Goal: Transaction & Acquisition: Book appointment/travel/reservation

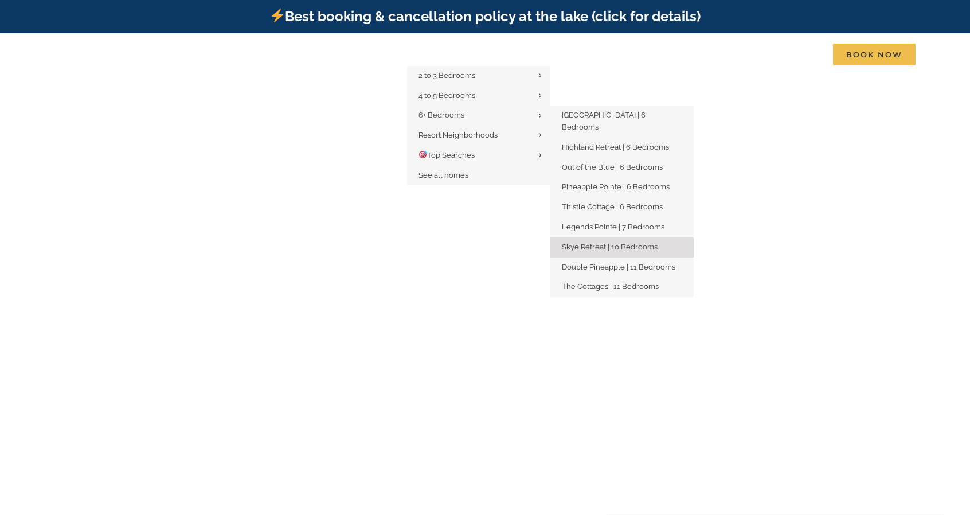
click at [626, 243] on span "Skye Retreat | 10 Bedrooms" at bounding box center [610, 247] width 96 height 9
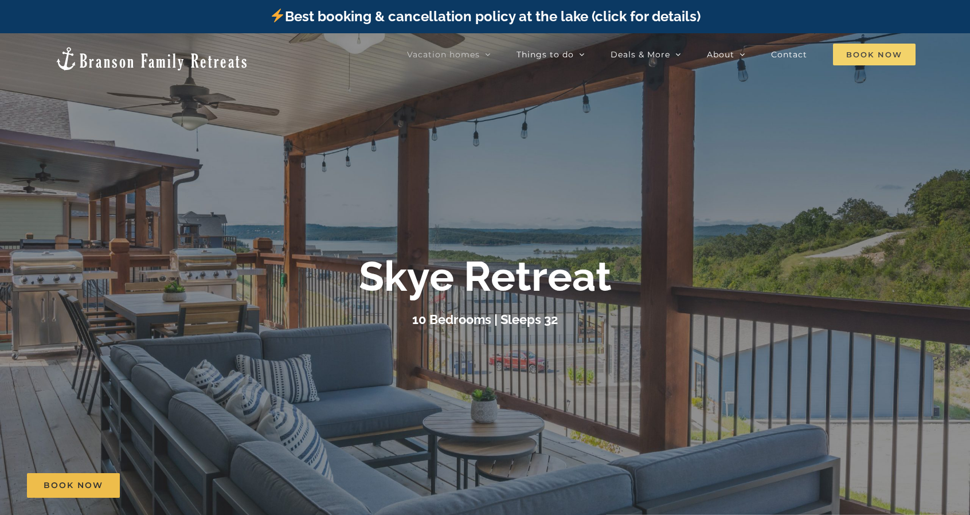
click at [873, 48] on span "Book Now" at bounding box center [874, 55] width 83 height 22
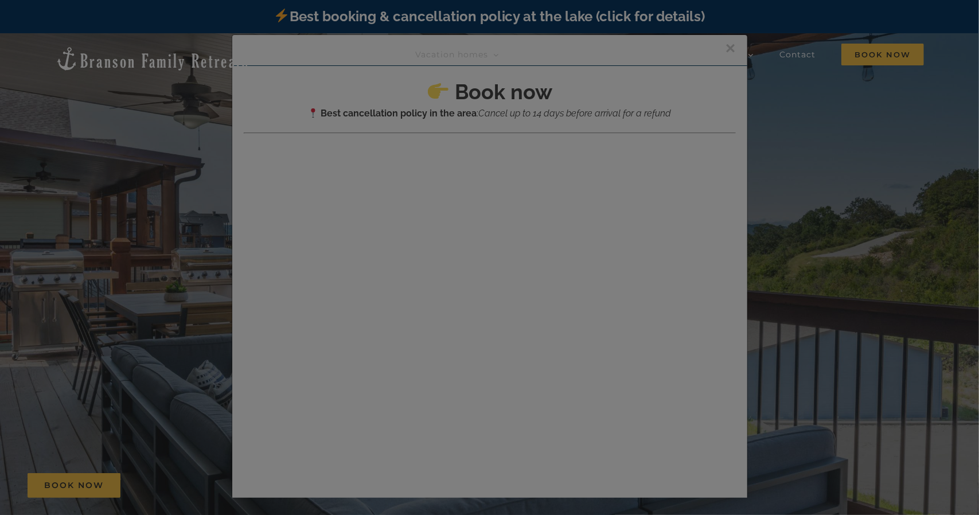
click at [720, 45] on div at bounding box center [489, 257] width 979 height 515
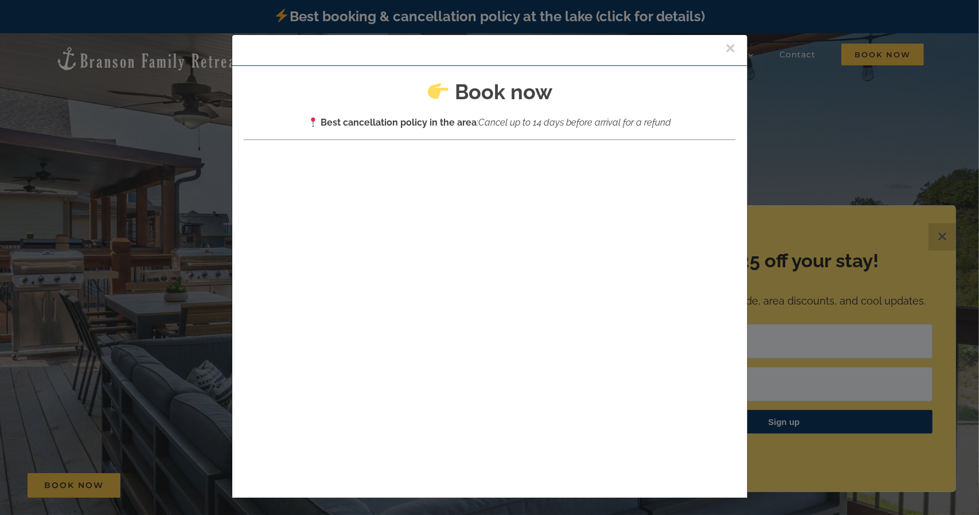
click at [725, 48] on button "×" at bounding box center [730, 48] width 10 height 17
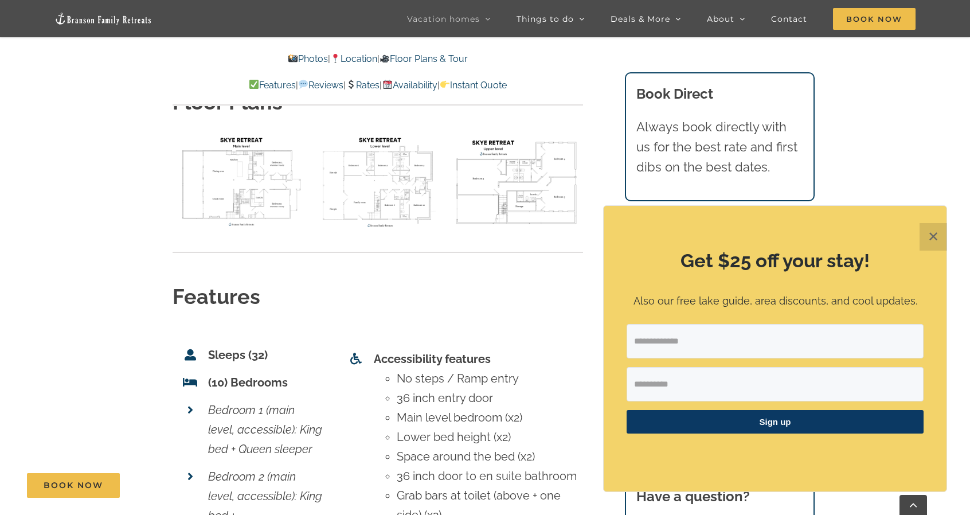
scroll to position [4308, 0]
click at [435, 85] on link "Availability" at bounding box center [409, 85] width 55 height 11
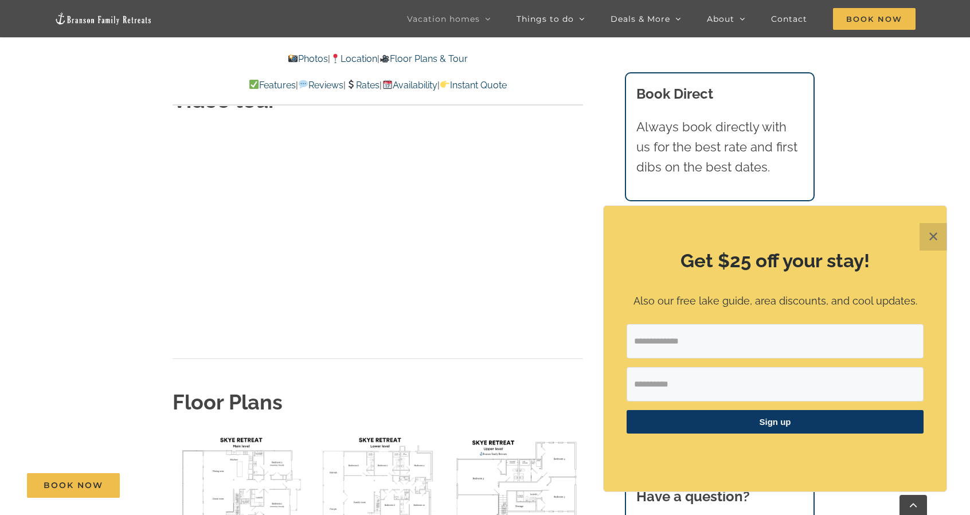
scroll to position [3936, 0]
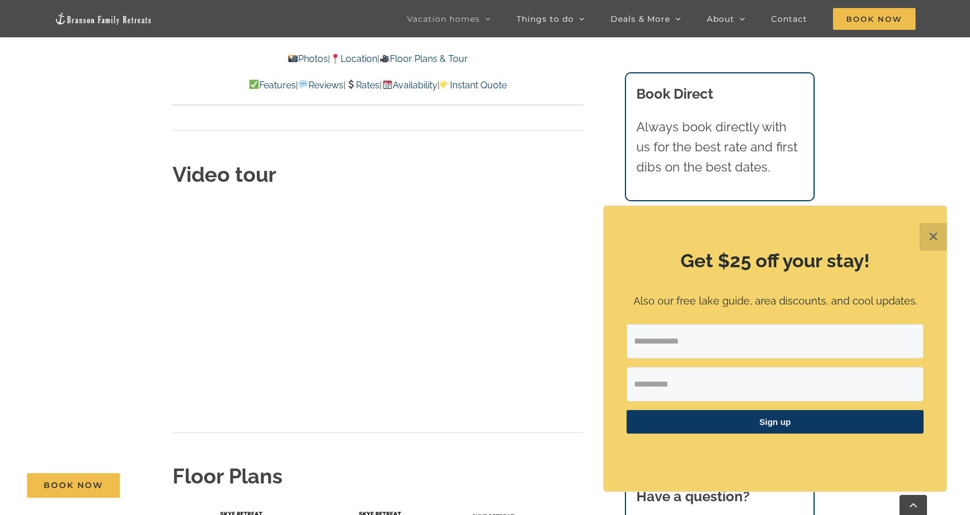
scroll to position [4308, 0]
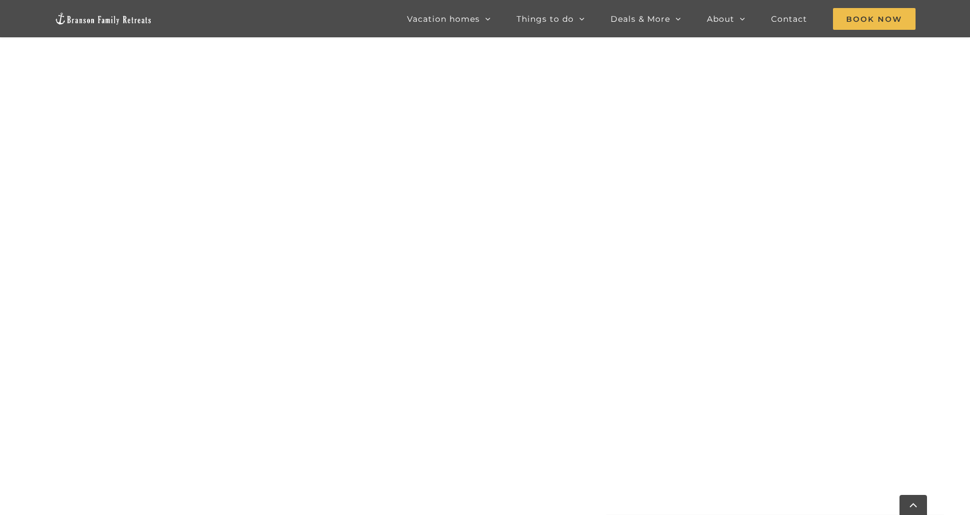
scroll to position [675, 0]
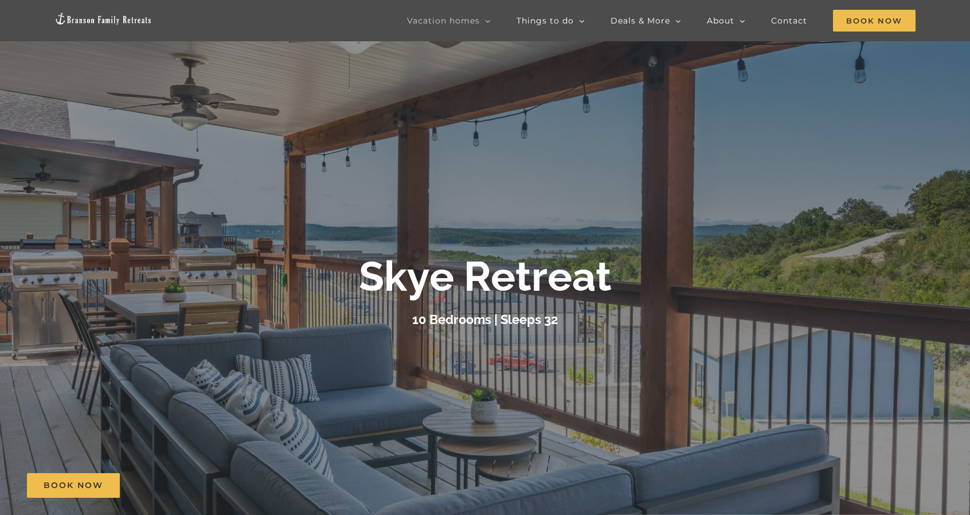
scroll to position [269, 0]
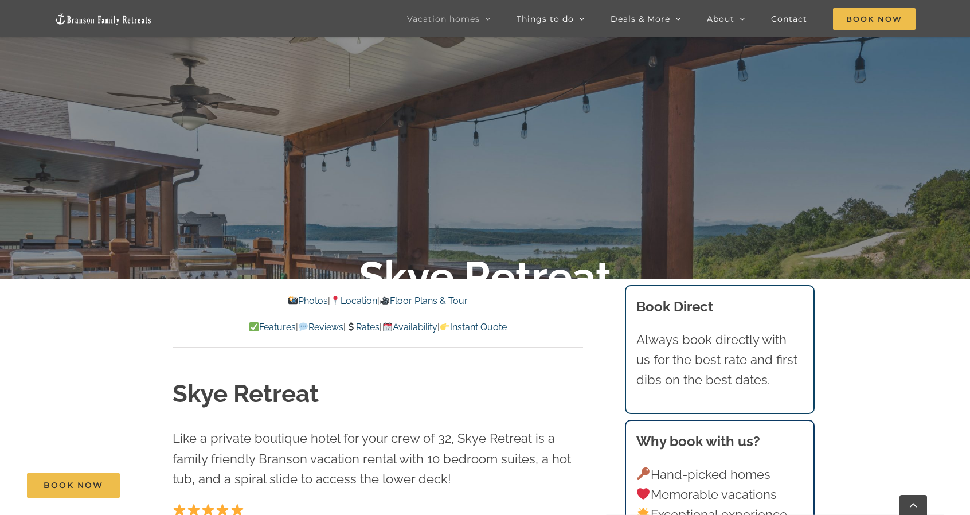
click at [299, 299] on link "Photos" at bounding box center [307, 300] width 40 height 11
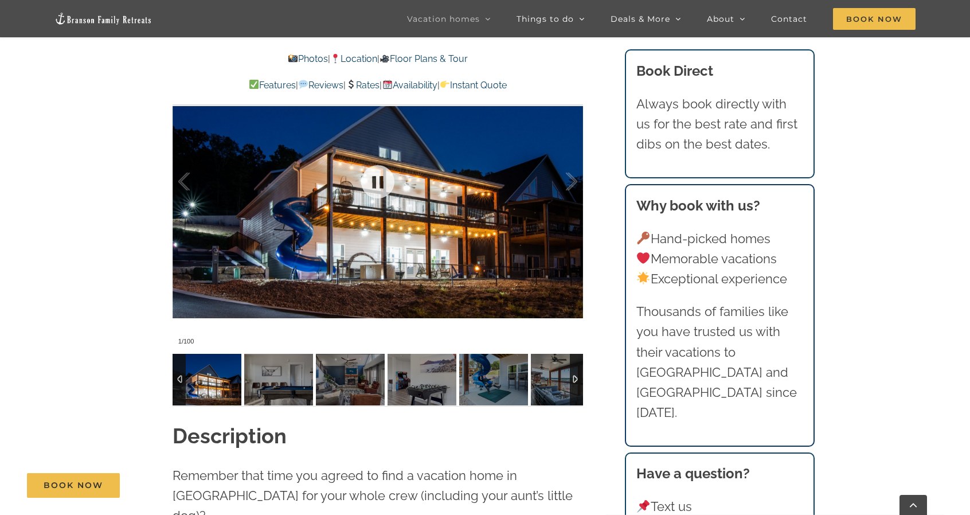
scroll to position [981, 0]
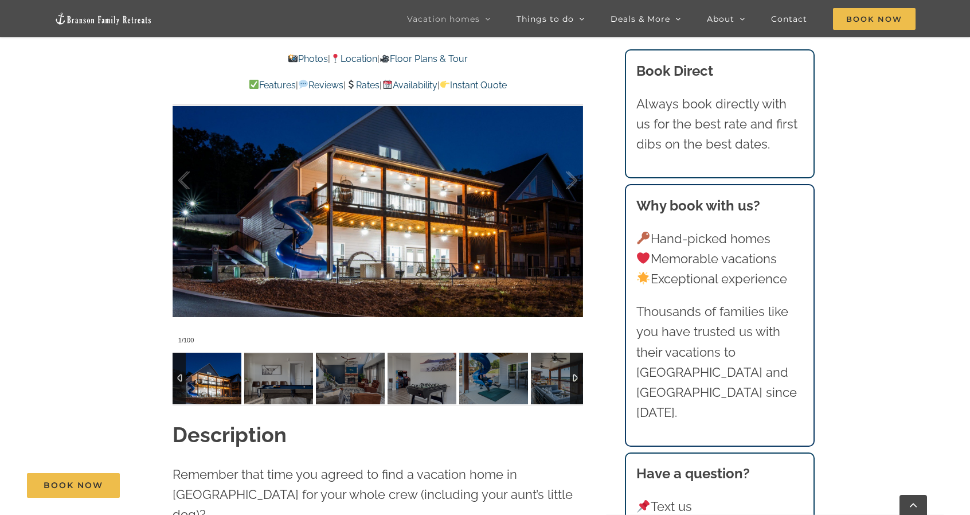
click at [374, 221] on div at bounding box center [378, 179] width 411 height 337
click at [576, 378] on div at bounding box center [576, 379] width 13 height 52
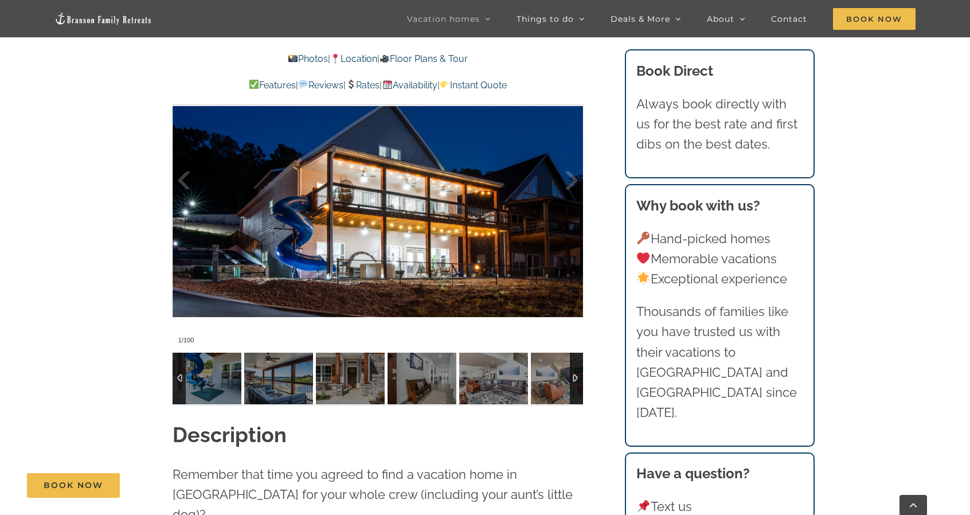
click at [576, 378] on div at bounding box center [576, 379] width 13 height 52
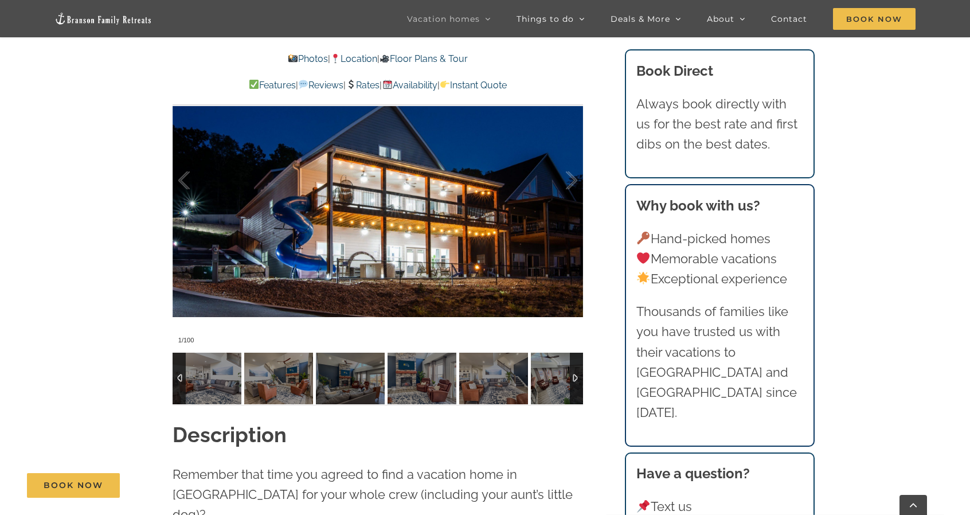
click at [576, 378] on div at bounding box center [576, 379] width 13 height 52
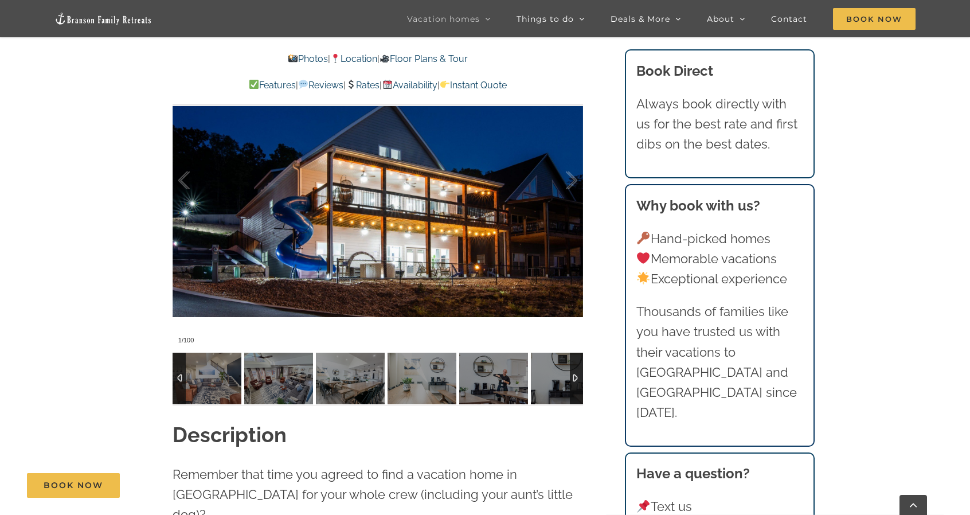
click at [576, 378] on div at bounding box center [576, 379] width 13 height 52
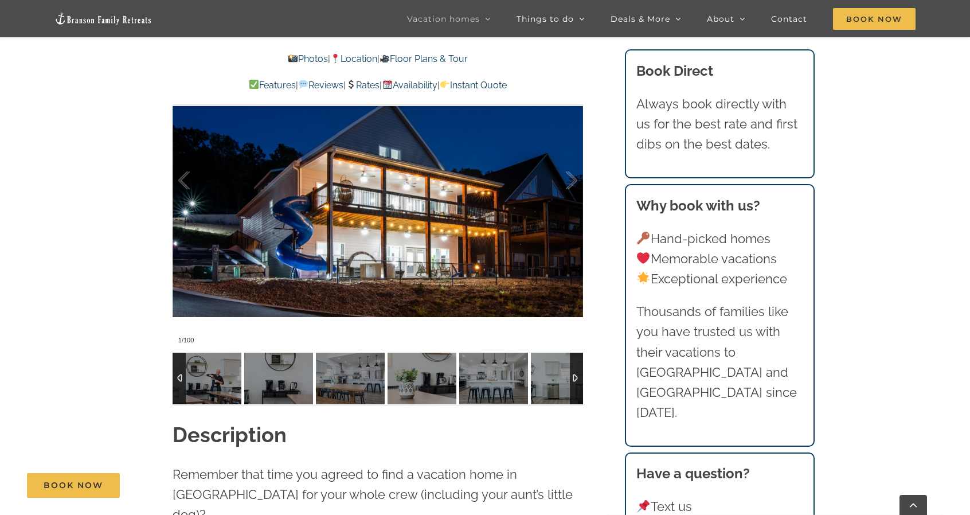
click at [576, 378] on div at bounding box center [576, 379] width 13 height 52
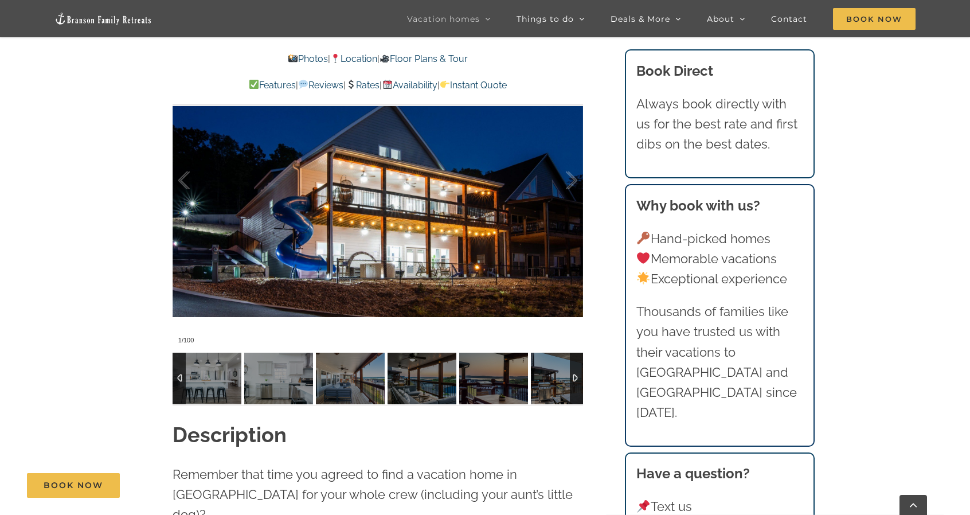
click at [576, 378] on div at bounding box center [576, 379] width 13 height 52
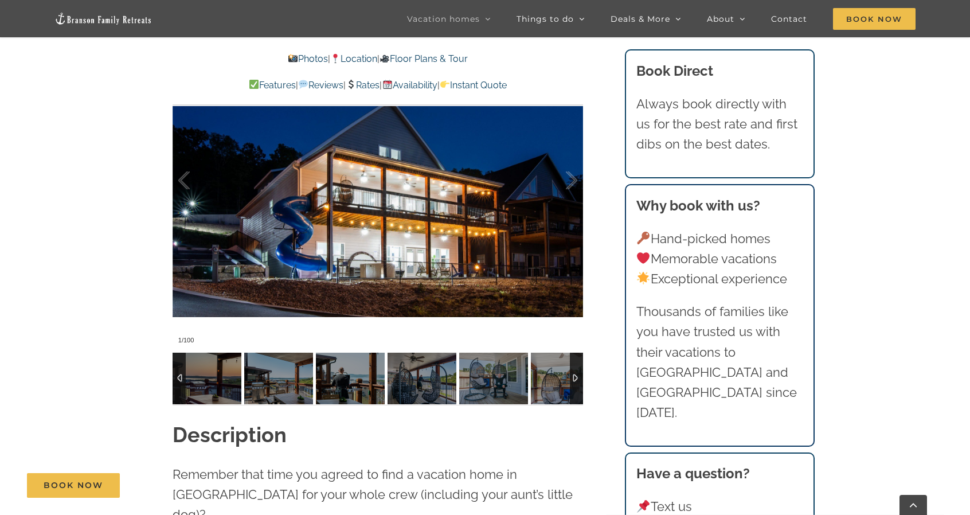
click at [576, 378] on div at bounding box center [576, 379] width 13 height 52
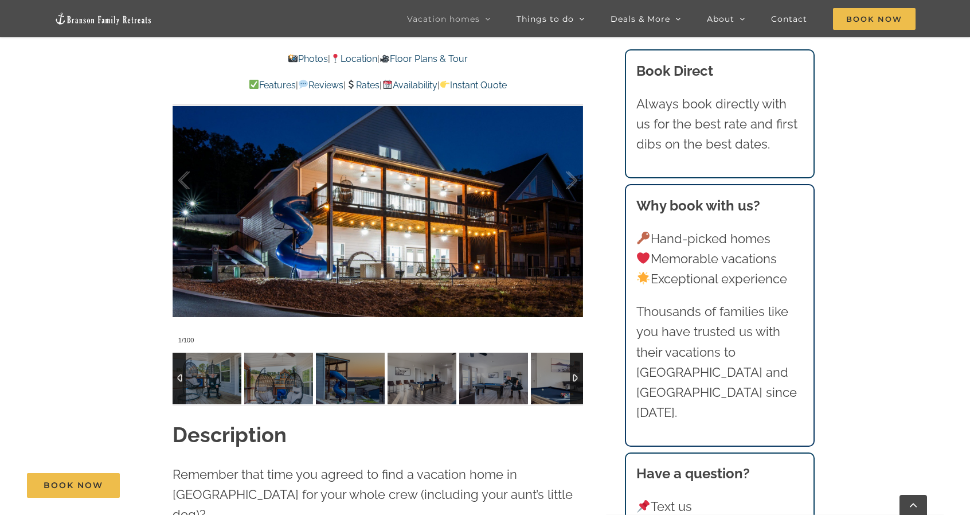
click at [576, 378] on div at bounding box center [576, 379] width 13 height 52
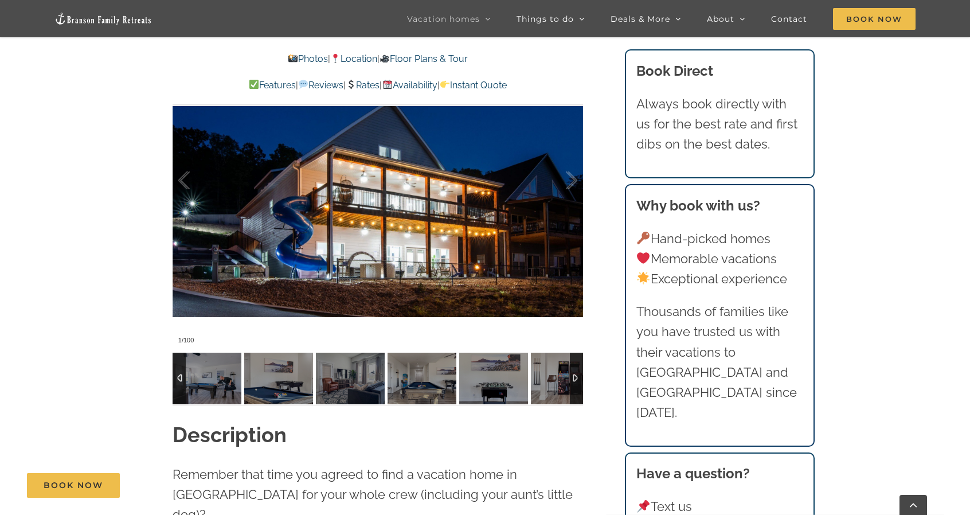
click at [576, 378] on div at bounding box center [576, 379] width 13 height 52
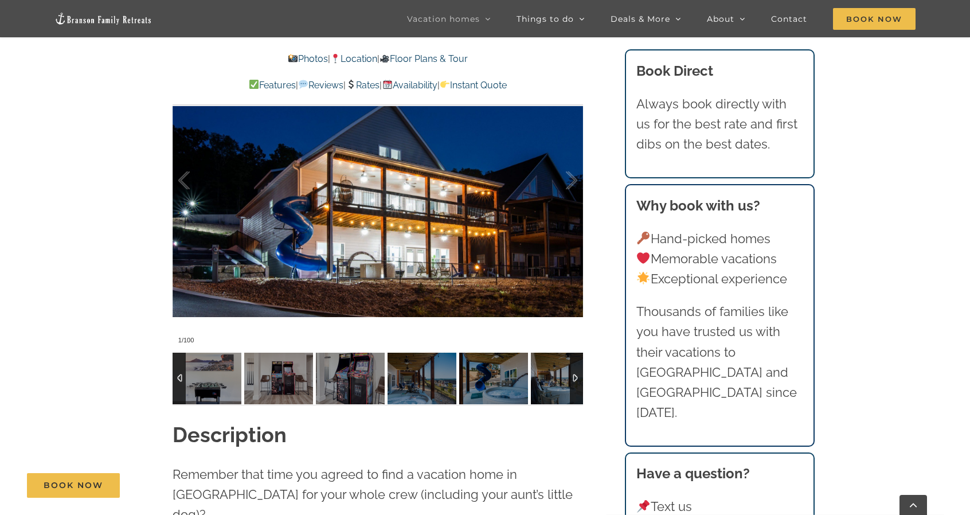
click at [576, 378] on div at bounding box center [576, 379] width 13 height 52
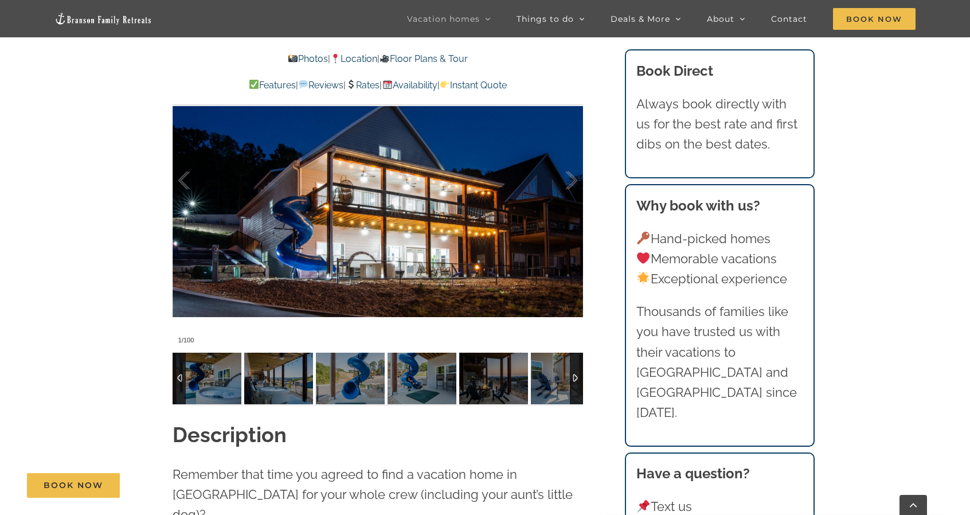
click at [576, 378] on div at bounding box center [576, 379] width 13 height 52
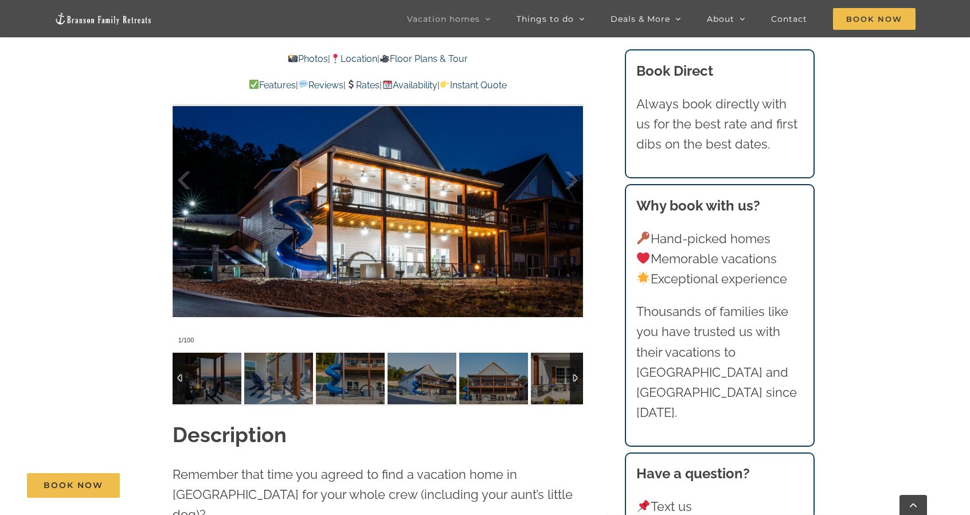
click at [576, 378] on div at bounding box center [576, 379] width 13 height 52
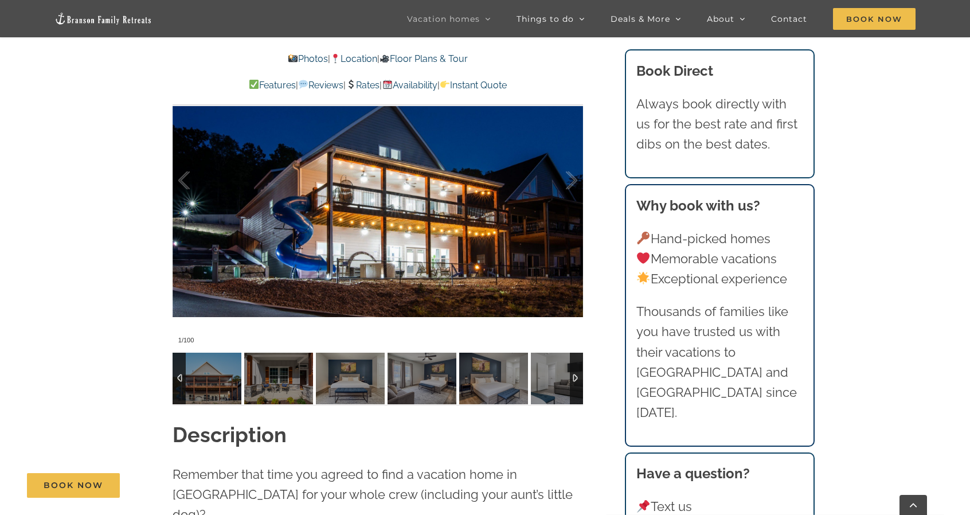
click at [576, 378] on div at bounding box center [576, 379] width 13 height 52
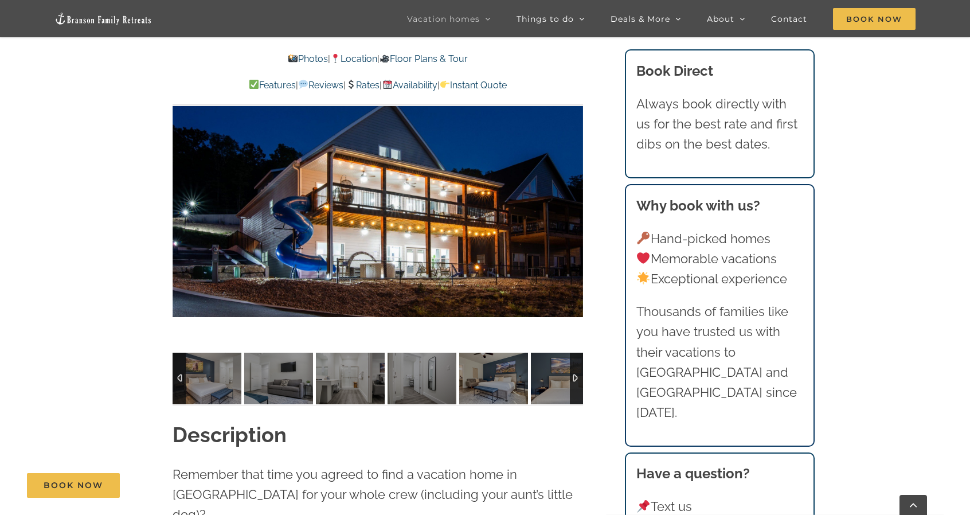
click at [576, 378] on div at bounding box center [576, 379] width 13 height 52
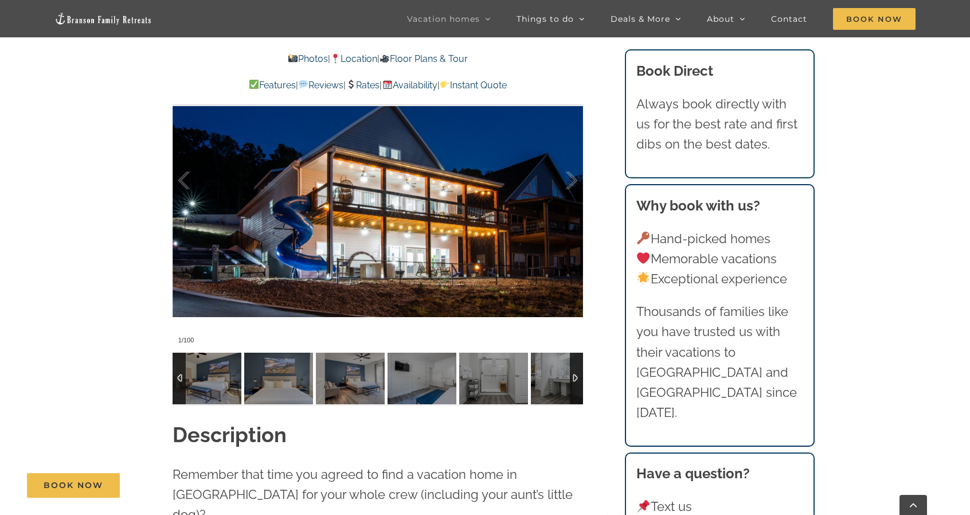
click at [576, 378] on div at bounding box center [576, 379] width 13 height 52
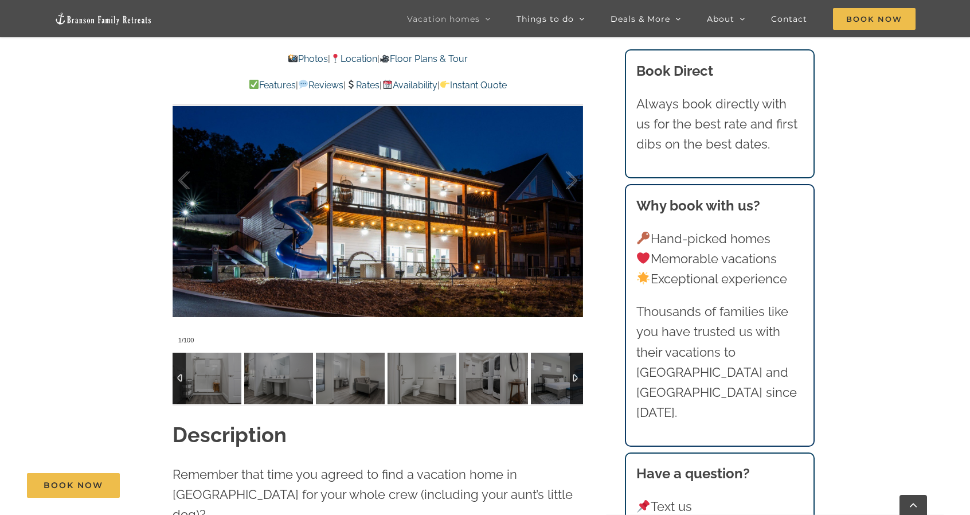
click at [576, 378] on div at bounding box center [576, 379] width 13 height 52
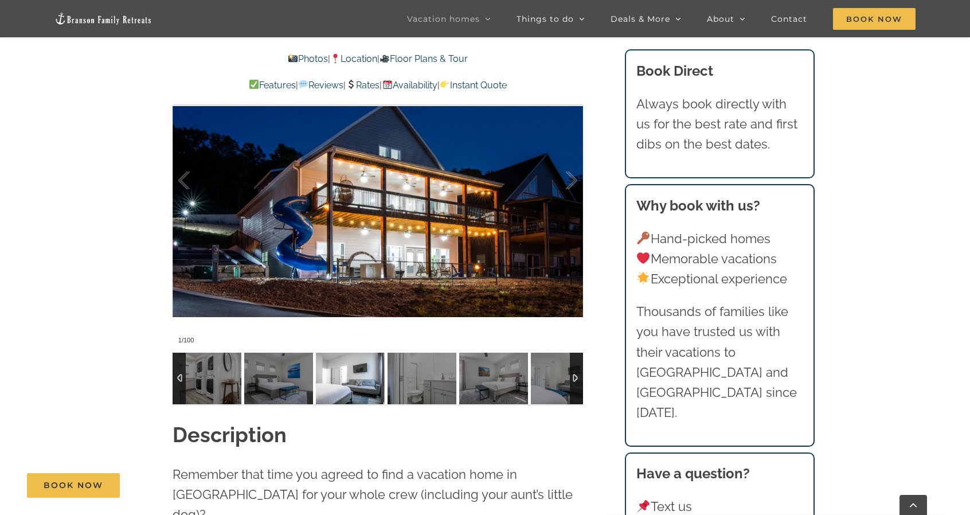
click at [369, 388] on img at bounding box center [350, 379] width 69 height 52
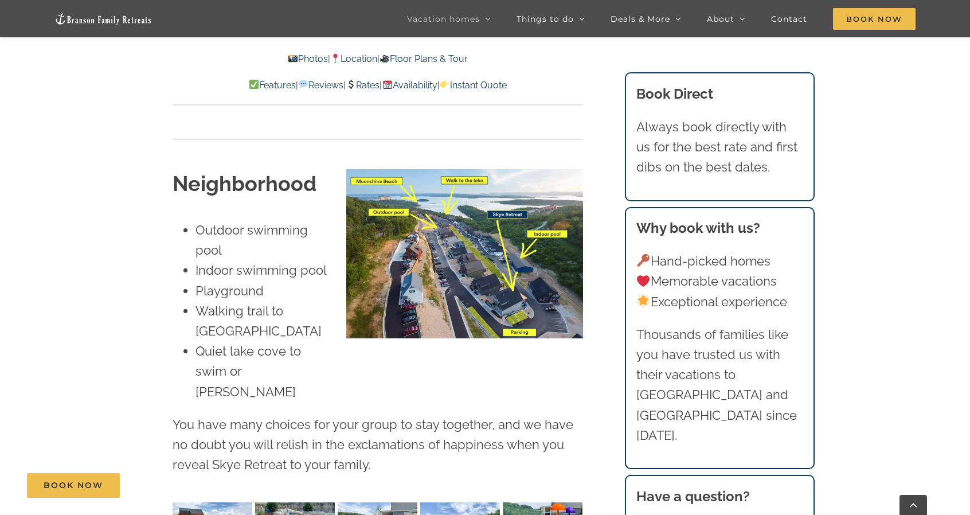
scroll to position [2753, 0]
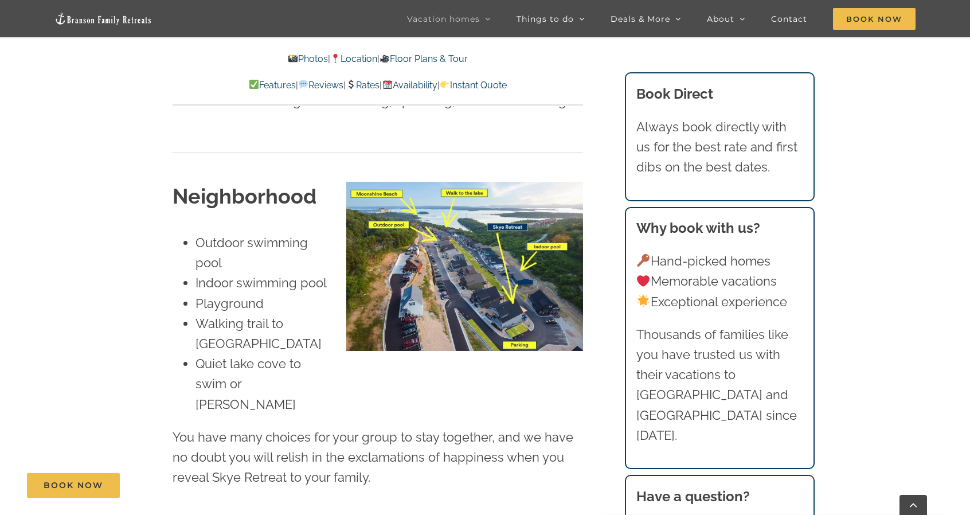
click at [507, 247] on img at bounding box center [464, 267] width 236 height 170
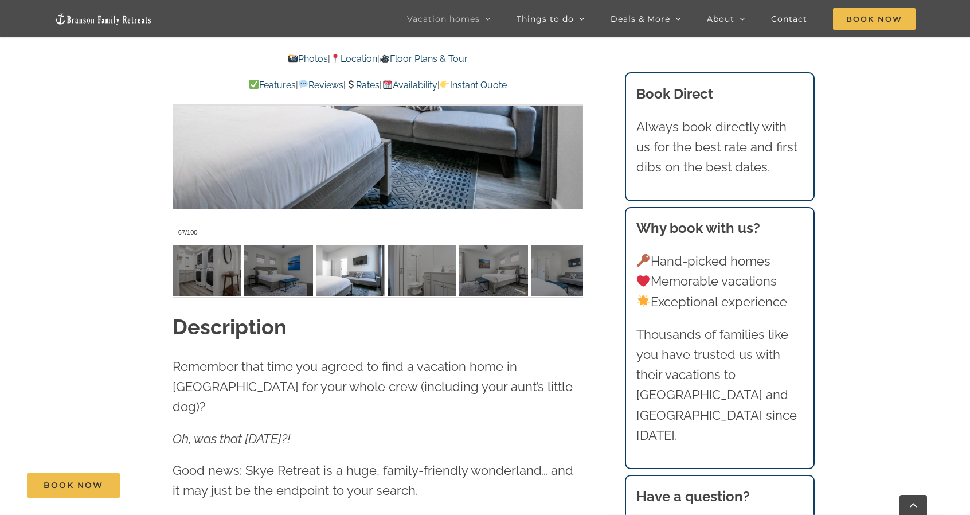
scroll to position [1028, 0]
